Goal: Task Accomplishment & Management: Use online tool/utility

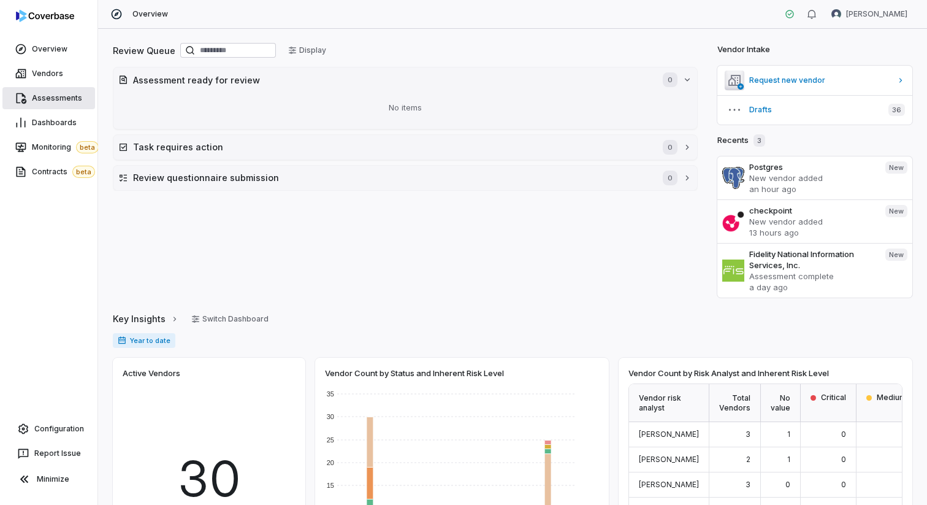
click at [48, 96] on span "Assessments" at bounding box center [57, 98] width 50 height 10
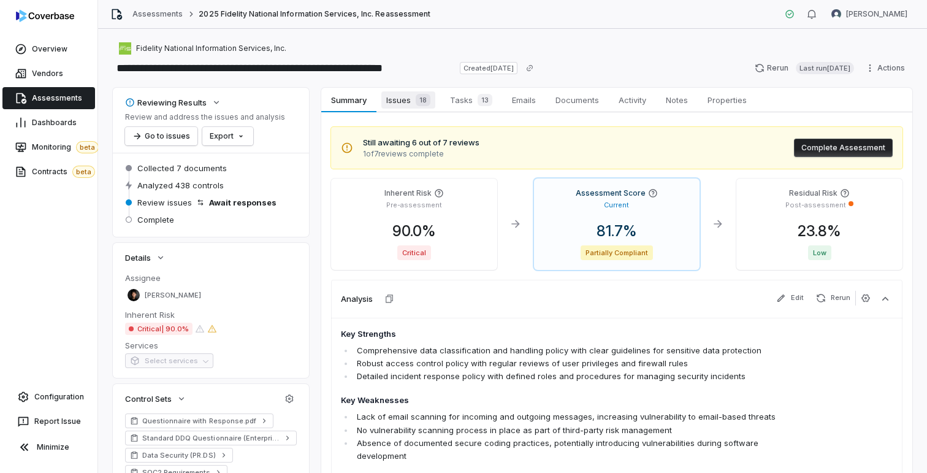
click at [402, 101] on span "Issues 18" at bounding box center [408, 99] width 54 height 17
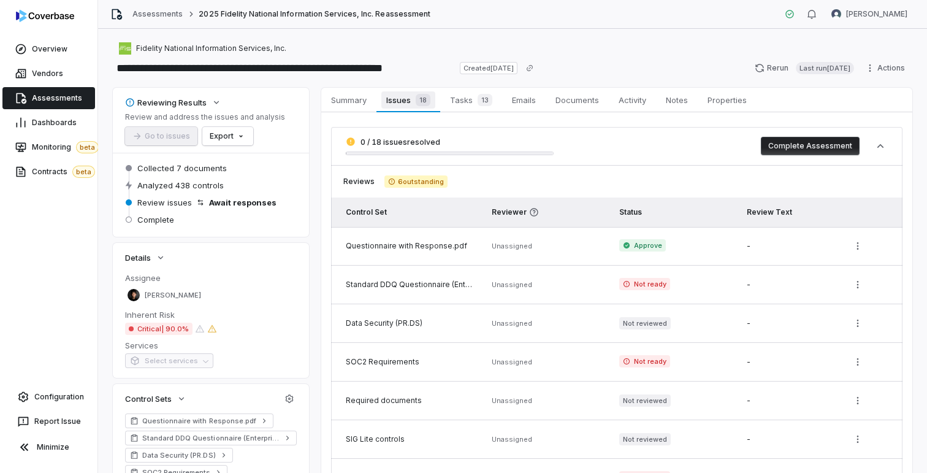
click at [400, 100] on span "Issues 18" at bounding box center [407, 99] width 53 height 17
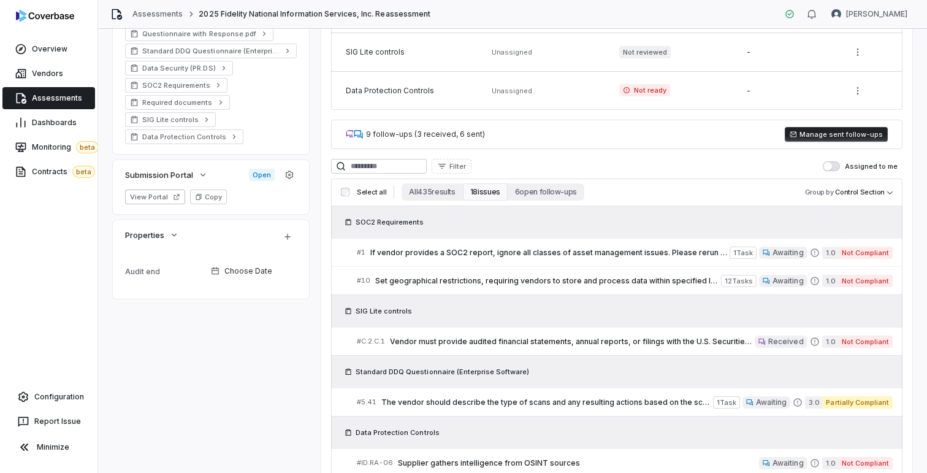
scroll to position [474, 0]
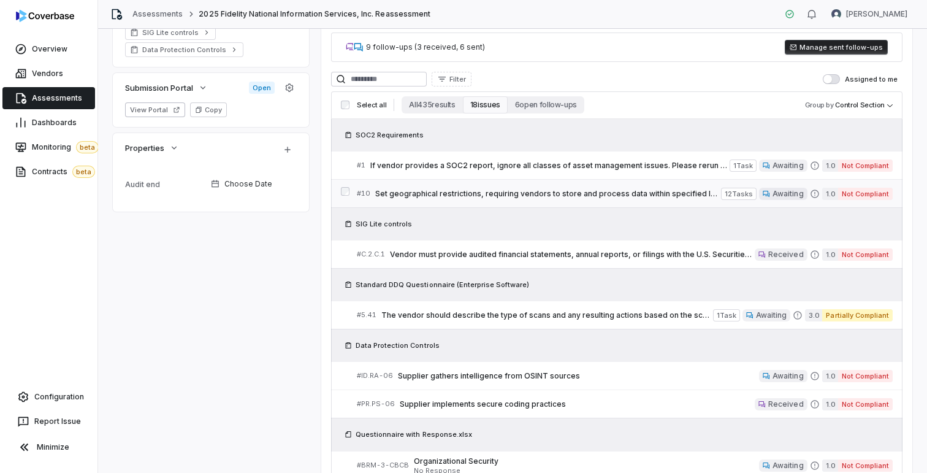
click at [456, 189] on span "Set geographical restrictions, requiring vendors to store and process data with…" at bounding box center [548, 194] width 346 height 10
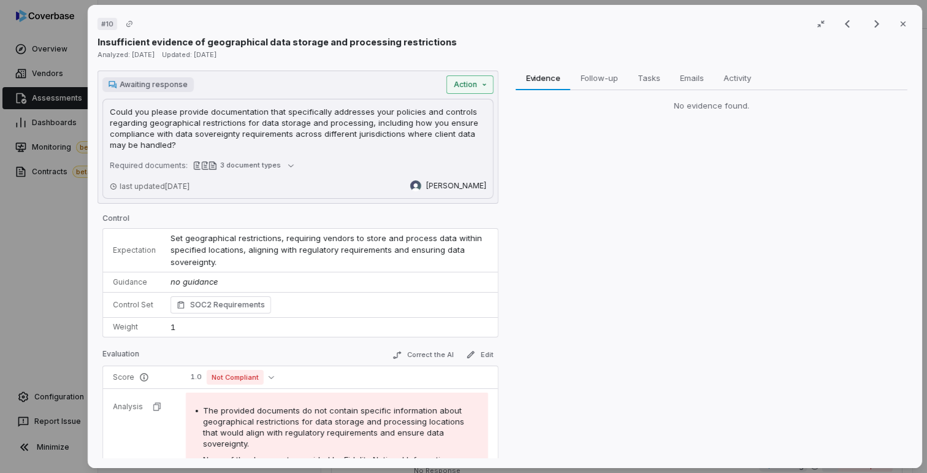
click at [468, 81] on div "# 10 Result 2 of 18 Close Insufficient evidence of geographical data storage an…" at bounding box center [463, 236] width 927 height 473
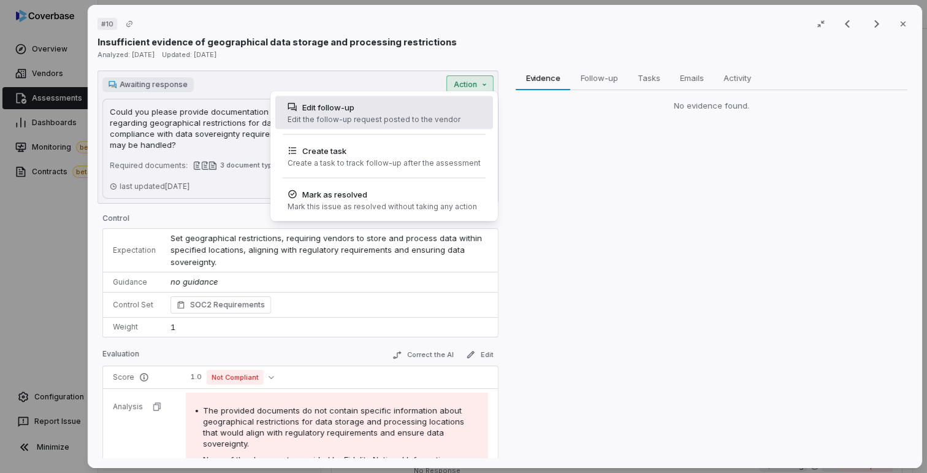
click at [336, 108] on div "Edit follow-up" at bounding box center [374, 107] width 173 height 12
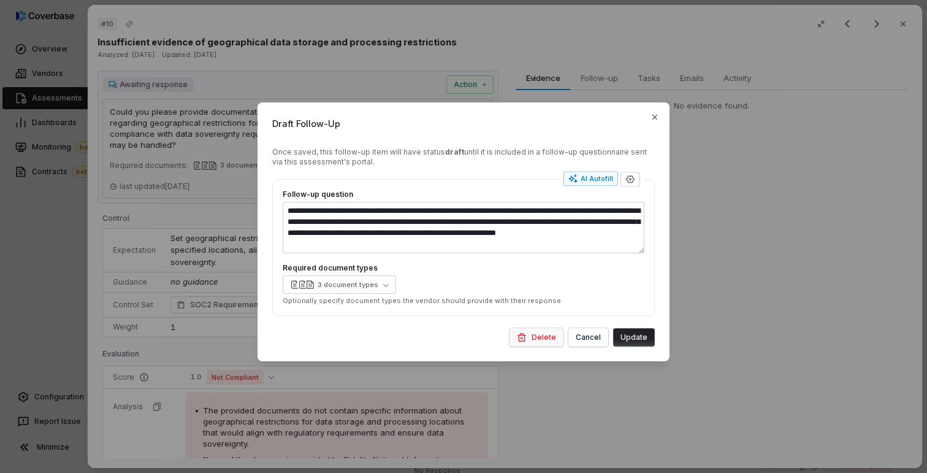
click at [546, 334] on button "Delete" at bounding box center [537, 337] width 54 height 18
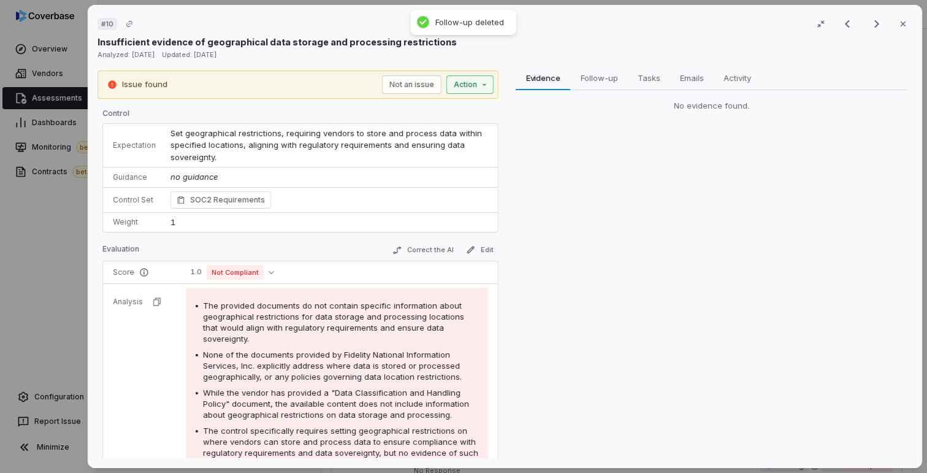
click at [473, 91] on div "Issue found Not an issue Action" at bounding box center [298, 85] width 401 height 28
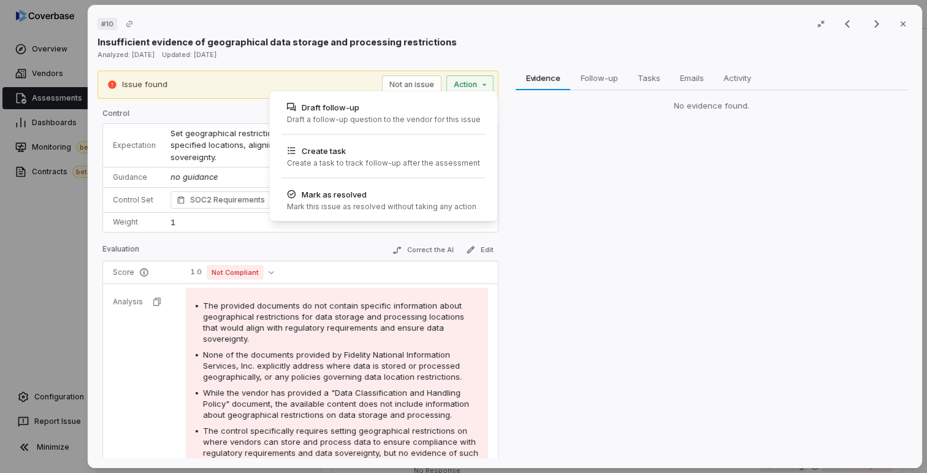
click at [581, 172] on div "# 10 Result 2 of 18 Close Insufficient evidence of geographical data storage an…" at bounding box center [463, 236] width 927 height 473
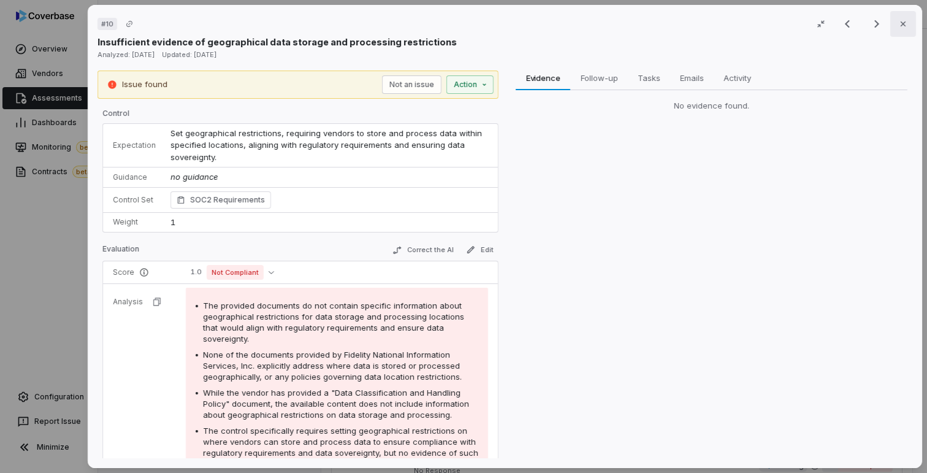
click at [903, 29] on button "Close" at bounding box center [903, 24] width 26 height 26
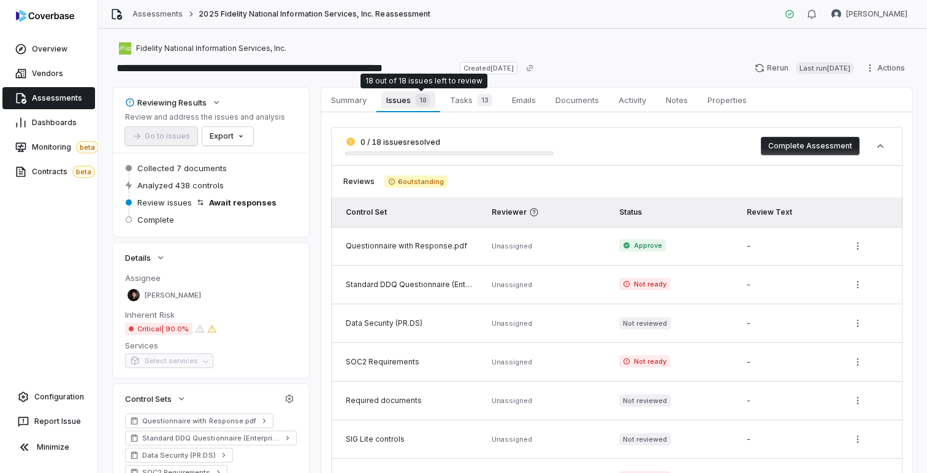
click at [411, 102] on div "18" at bounding box center [421, 100] width 20 height 12
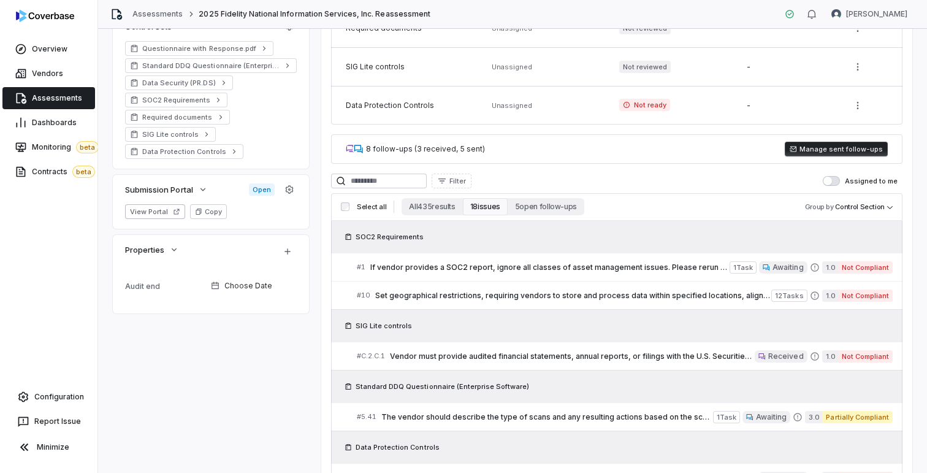
scroll to position [378, 0]
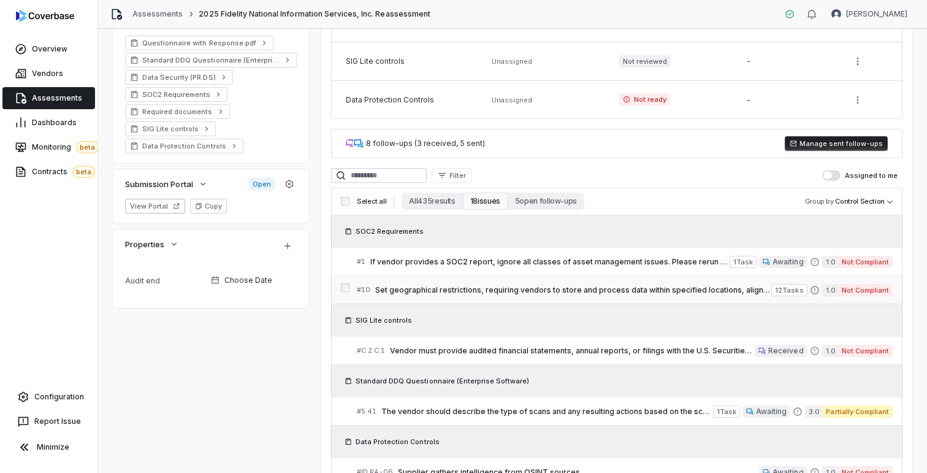
click at [462, 290] on span "Set geographical restrictions, requiring vendors to store and process data with…" at bounding box center [573, 290] width 396 height 10
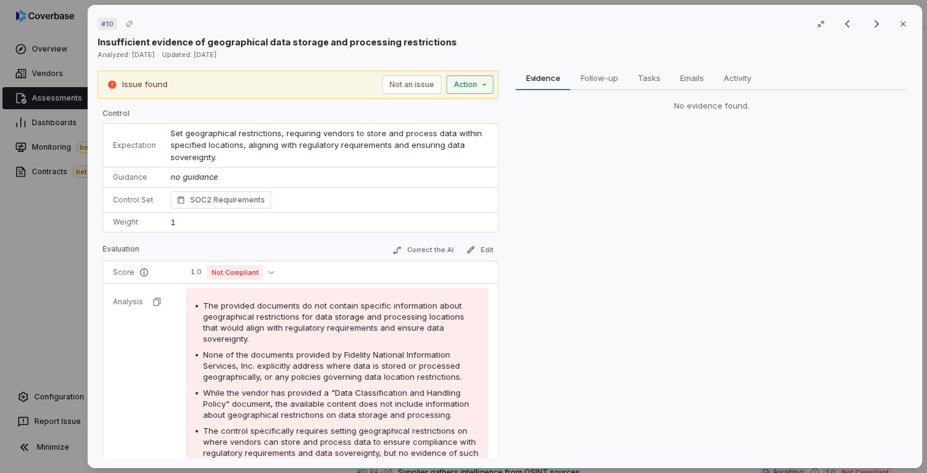
click at [473, 85] on div "# 10 Result 2 of 18 Close Insufficient evidence of geographical data storage an…" at bounding box center [463, 236] width 927 height 473
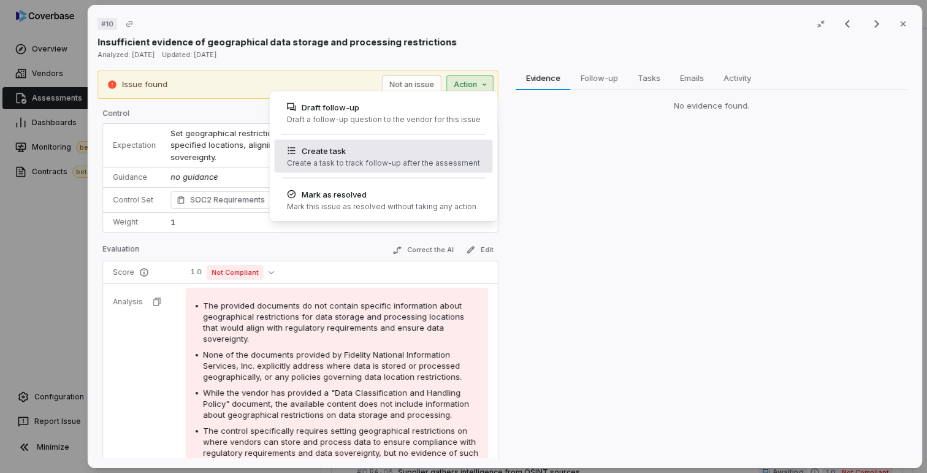
click at [375, 149] on div "Create task" at bounding box center [383, 151] width 193 height 12
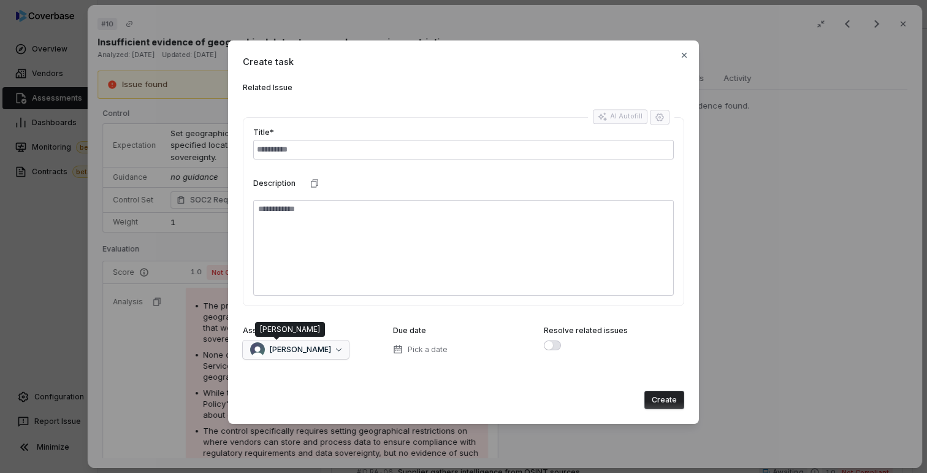
click at [288, 345] on span "[PERSON_NAME]" at bounding box center [300, 350] width 61 height 10
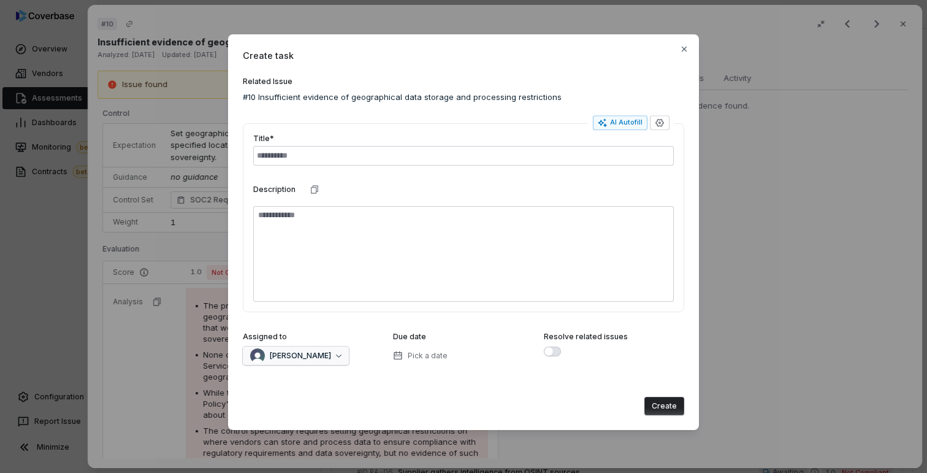
click at [281, 362] on div "[PERSON_NAME]" at bounding box center [290, 355] width 81 height 15
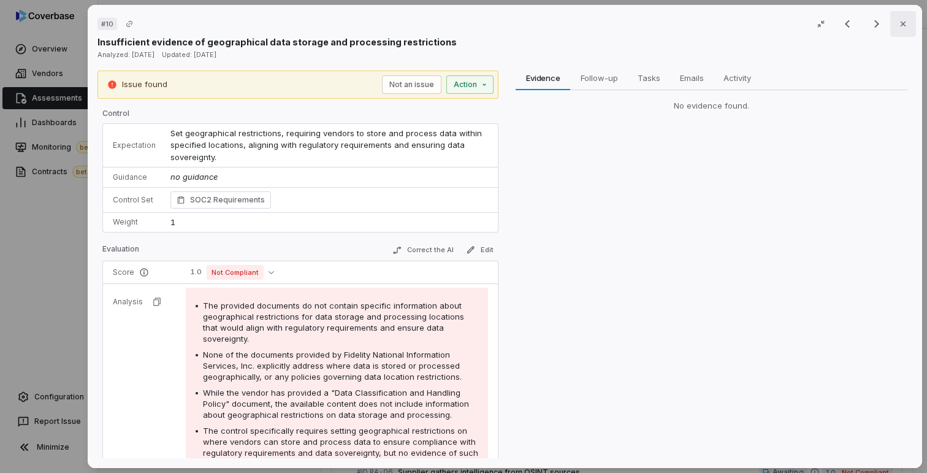
click at [906, 25] on icon "button" at bounding box center [903, 24] width 10 height 10
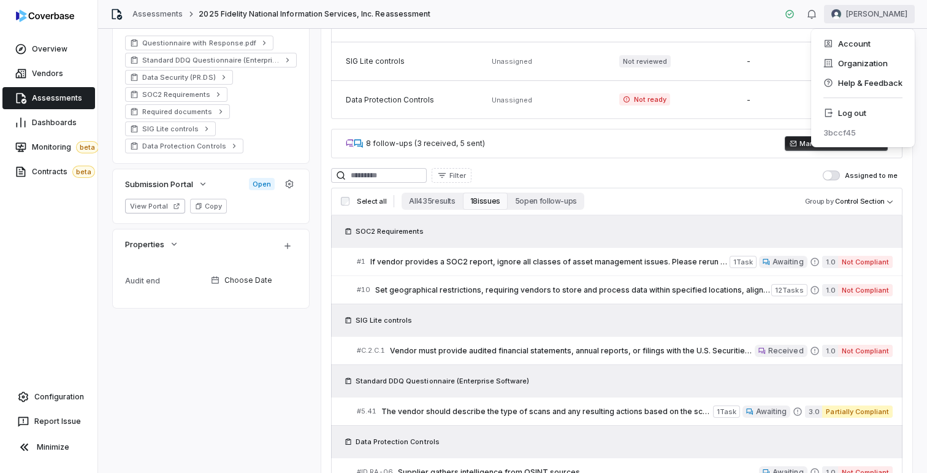
click at [895, 13] on html "**********" at bounding box center [463, 236] width 927 height 473
click at [862, 68] on div "Organization" at bounding box center [863, 63] width 94 height 20
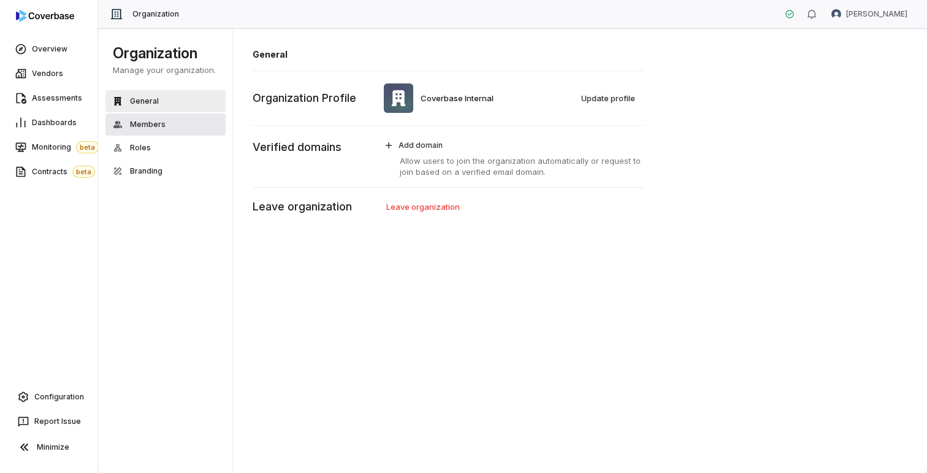
click at [146, 123] on span "Members" at bounding box center [148, 125] width 36 height 10
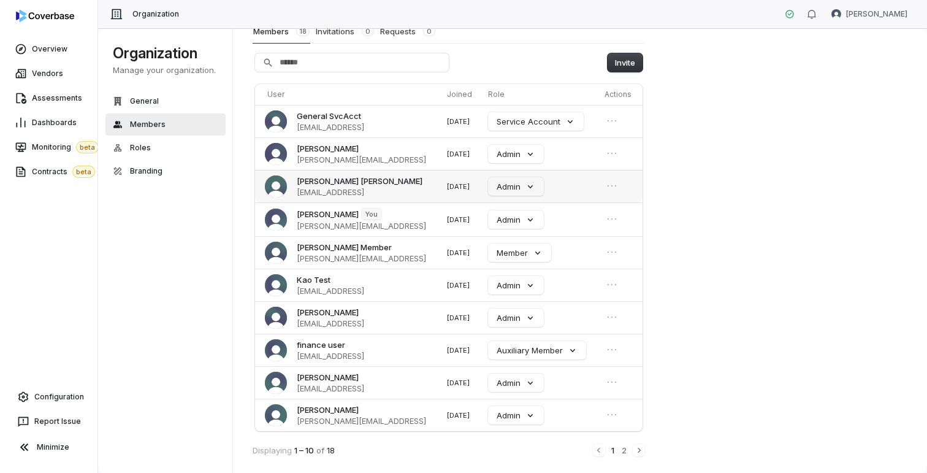
scroll to position [54, 0]
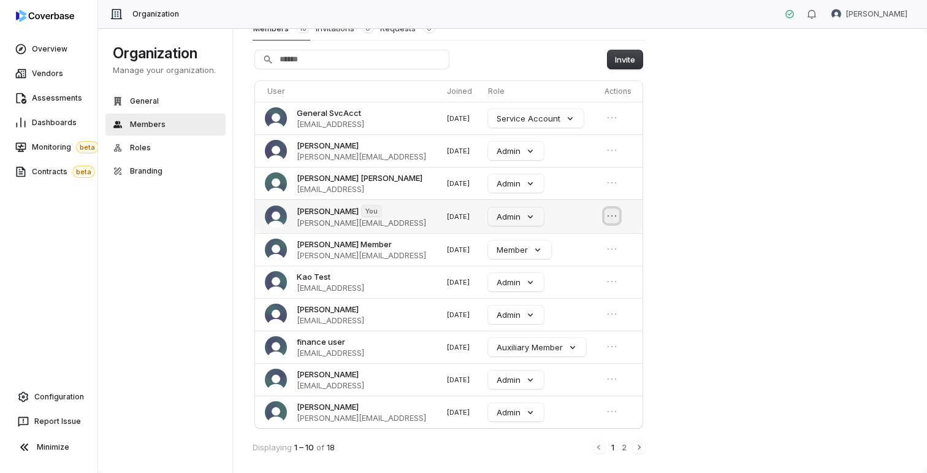
click at [612, 209] on button "Open menu" at bounding box center [612, 215] width 15 height 15
click at [763, 240] on div "Members Members 18 Invitations 0 Requests 0 Invite User Joined Role Actions Gen…" at bounding box center [580, 250] width 695 height 445
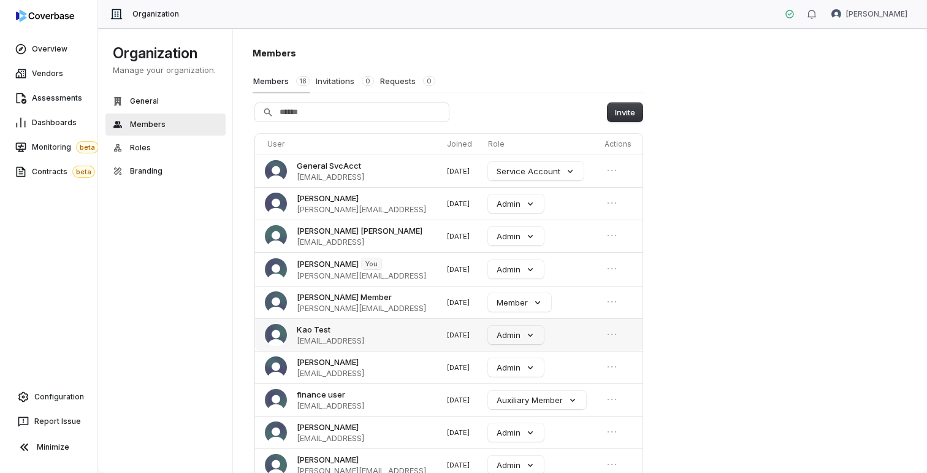
scroll to position [0, 0]
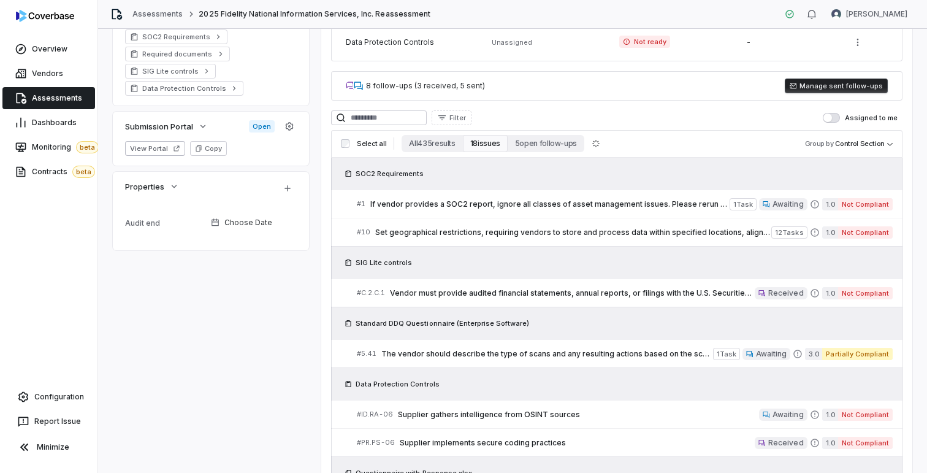
scroll to position [443, 0]
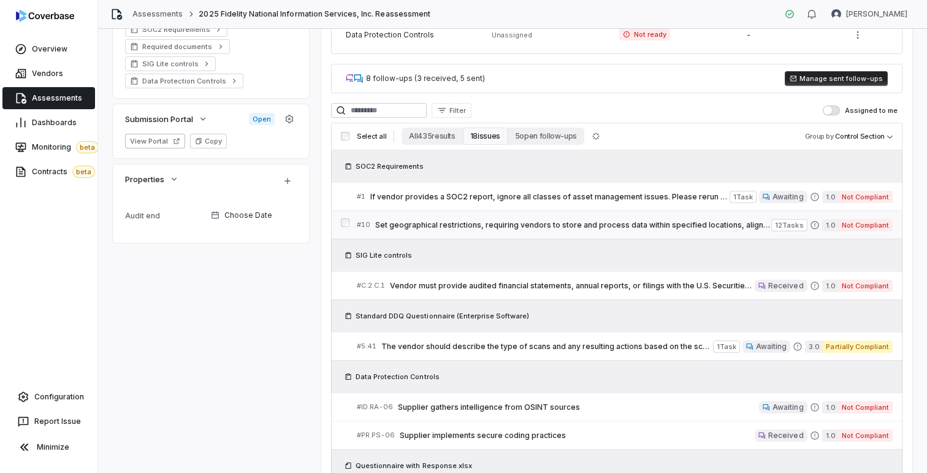
click at [430, 217] on link "# 10 Set geographical restrictions, requiring vendors to store and process data…" at bounding box center [625, 225] width 536 height 28
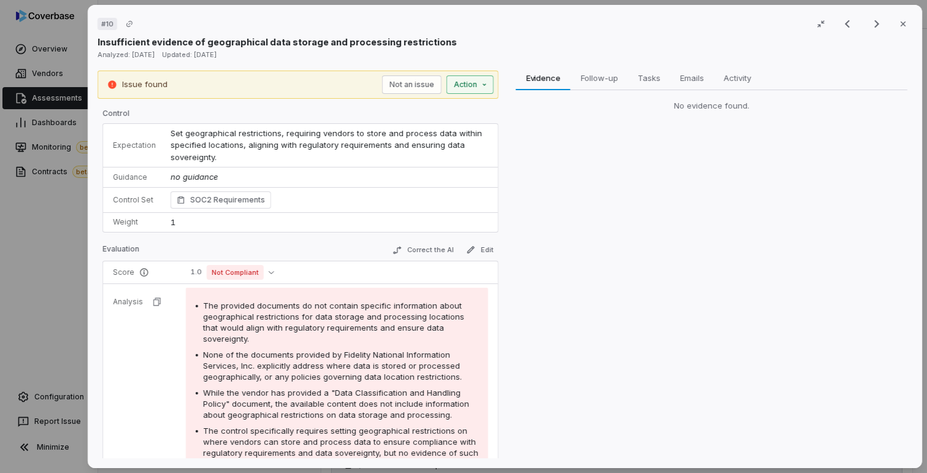
click at [470, 85] on div "# 10 Result 2 of 18 Close Insufficient evidence of geographical data storage an…" at bounding box center [463, 236] width 927 height 473
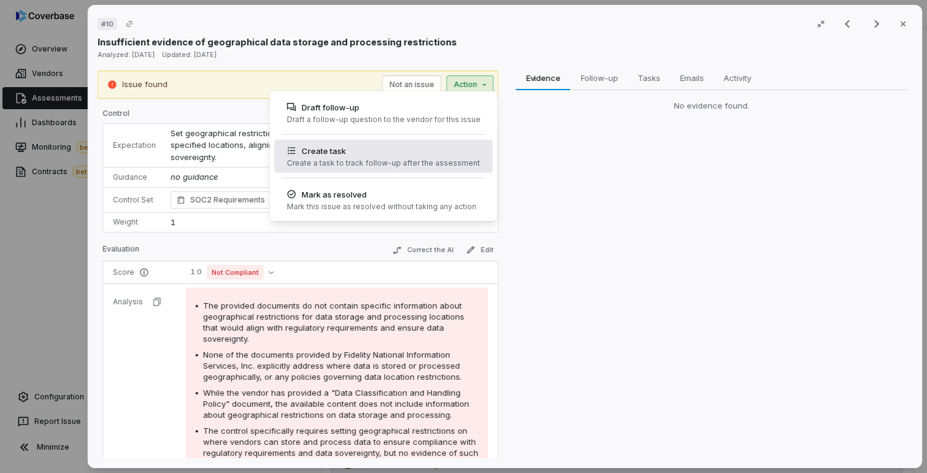
click at [375, 156] on div "Create task" at bounding box center [383, 151] width 193 height 12
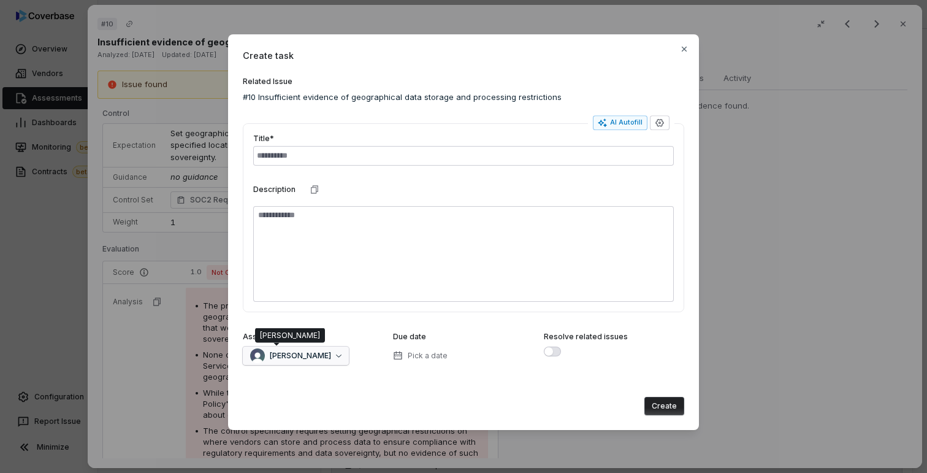
click at [294, 351] on span "[PERSON_NAME]" at bounding box center [300, 356] width 61 height 10
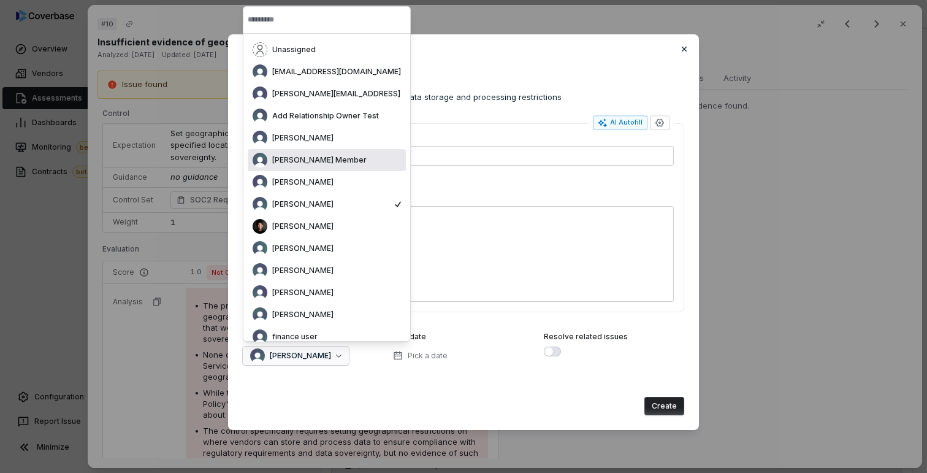
type textarea "*"
click at [684, 45] on icon "button" at bounding box center [684, 49] width 10 height 10
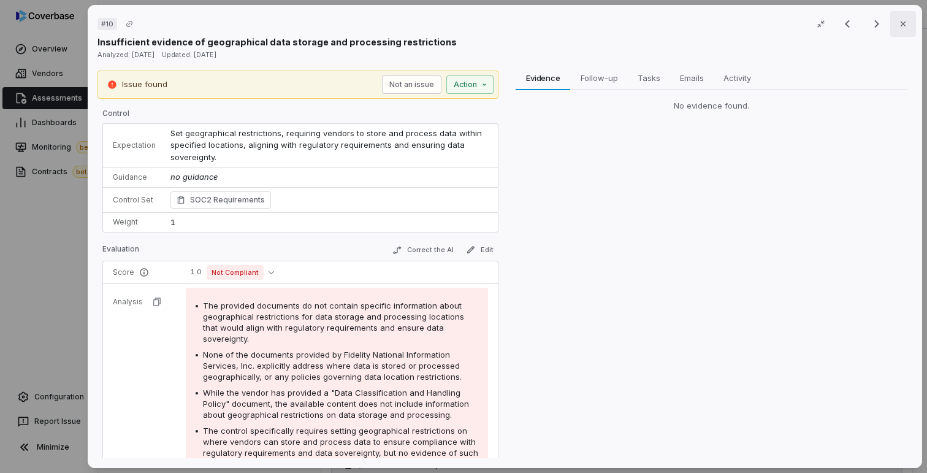
click at [905, 27] on icon "button" at bounding box center [903, 24] width 10 height 10
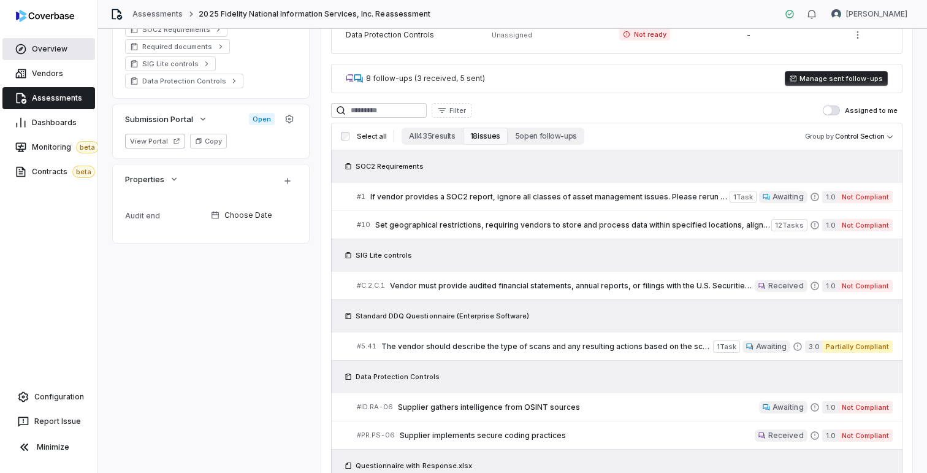
click at [58, 55] on link "Overview" at bounding box center [48, 49] width 93 height 22
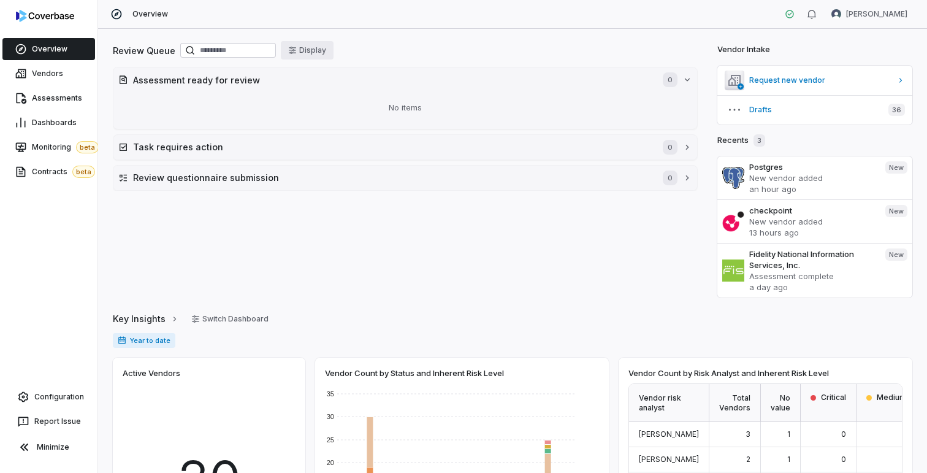
click at [321, 50] on button "Display" at bounding box center [307, 50] width 53 height 18
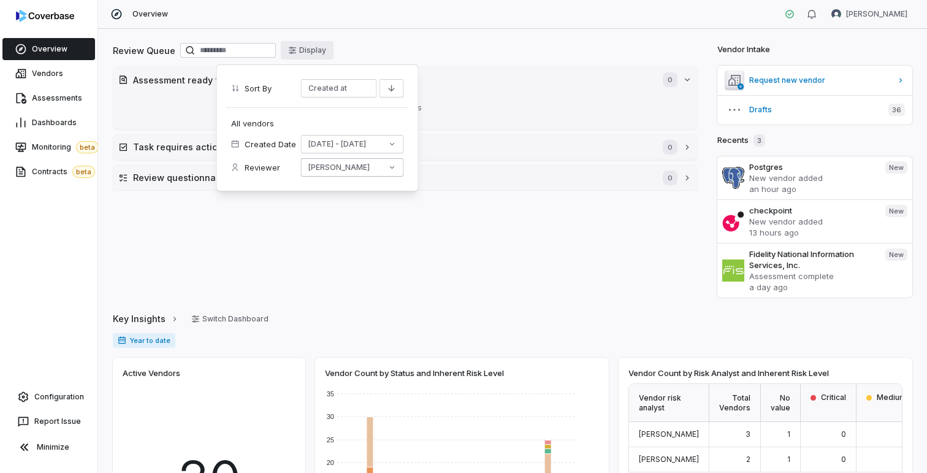
click at [341, 166] on button "[PERSON_NAME]" at bounding box center [352, 167] width 103 height 18
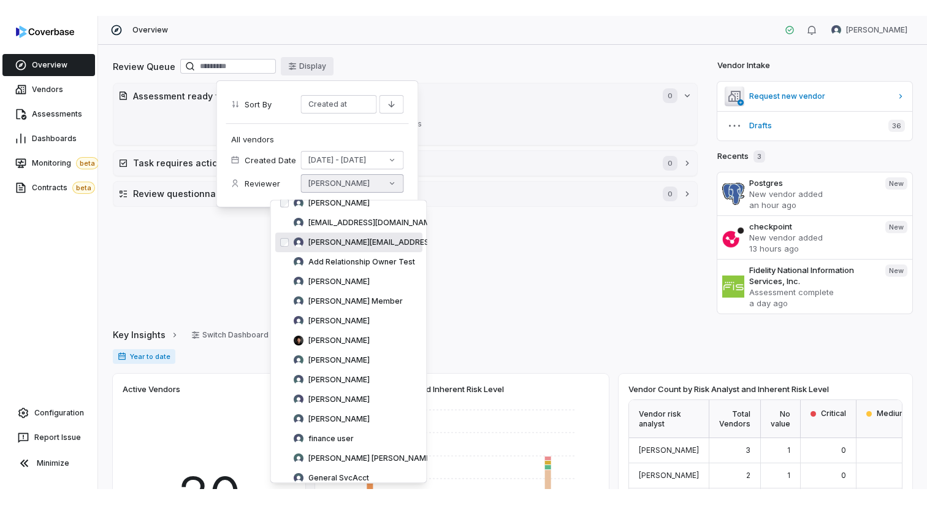
scroll to position [6, 0]
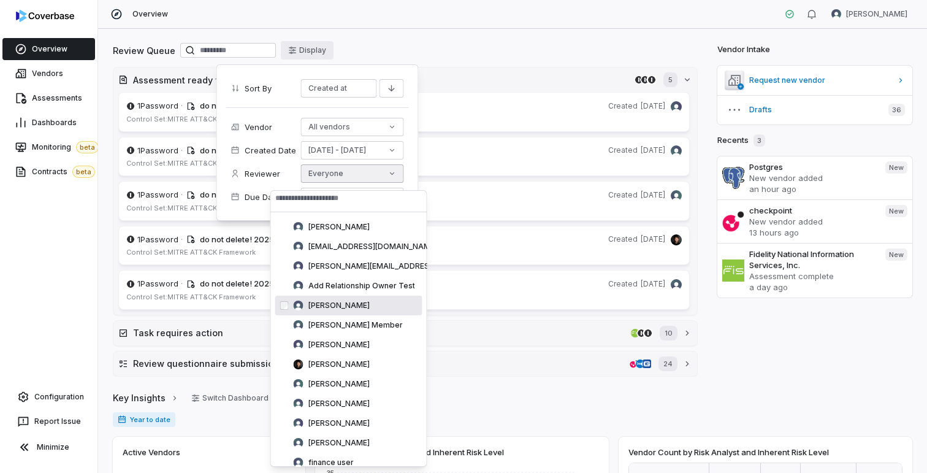
click at [497, 400] on div "Key Insights Switch Dashboard" at bounding box center [513, 398] width 800 height 18
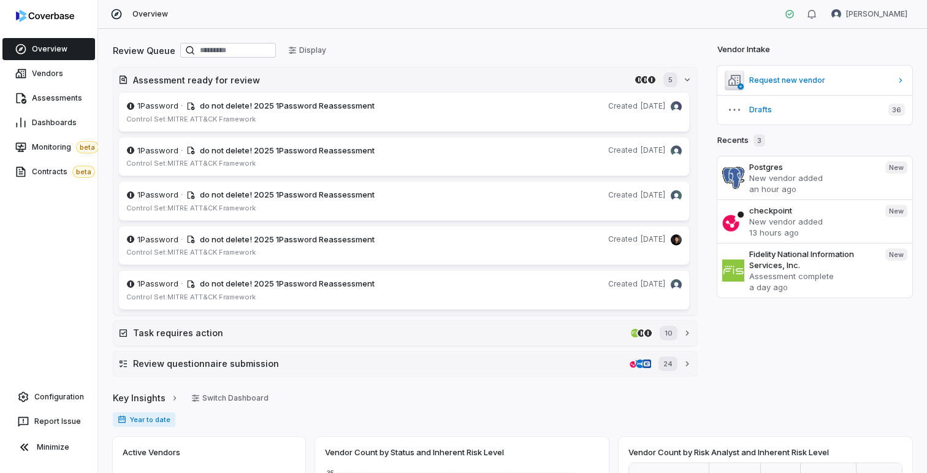
click at [47, 51] on span "Overview" at bounding box center [50, 49] width 36 height 10
